Goal: Task Accomplishment & Management: Complete application form

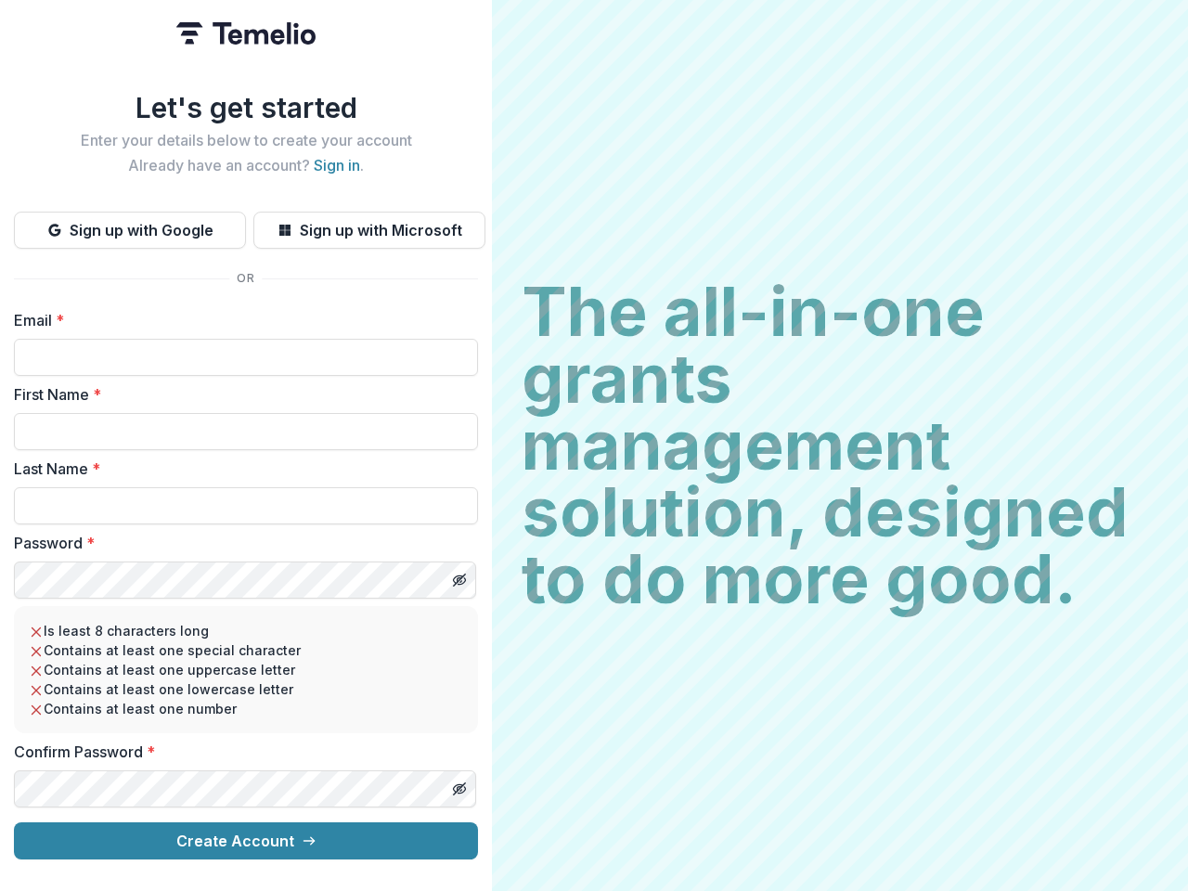
click at [594, 445] on h2 "The all-in-one grants management solution, designed to do more good." at bounding box center [840, 445] width 637 height 334
click at [130, 223] on button "Sign up with Google" at bounding box center [130, 230] width 232 height 37
click at [368, 223] on button "Sign up with Microsoft" at bounding box center [369, 230] width 232 height 37
click at [458, 574] on line "Toggle password visibility" at bounding box center [459, 579] width 11 height 11
click at [458, 783] on line "Toggle password visibility" at bounding box center [459, 788] width 11 height 11
